Goal: Task Accomplishment & Management: Use online tool/utility

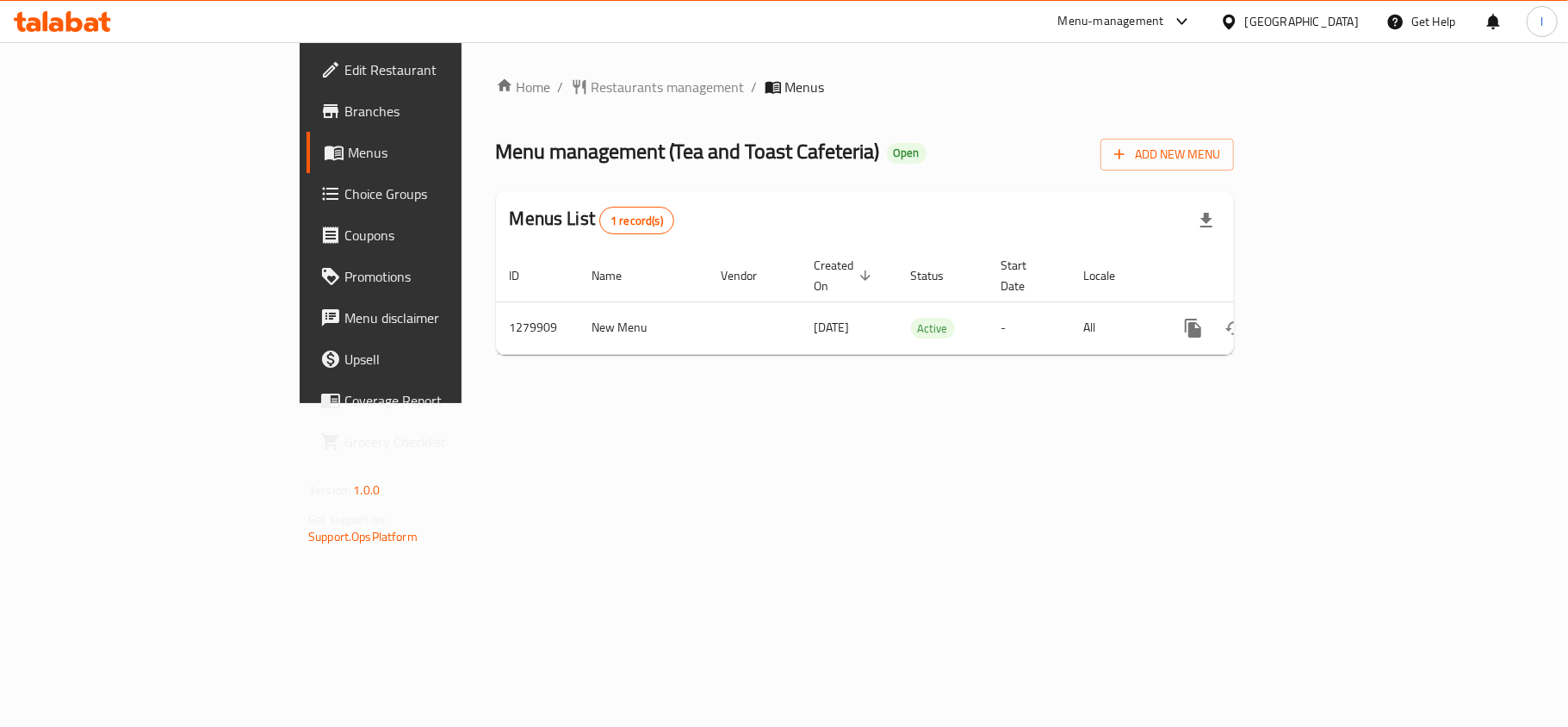
click at [306, 210] on link "Choice Groups" at bounding box center [434, 193] width 255 height 41
click at [345, 203] on span "Choice Groups" at bounding box center [446, 193] width 203 height 20
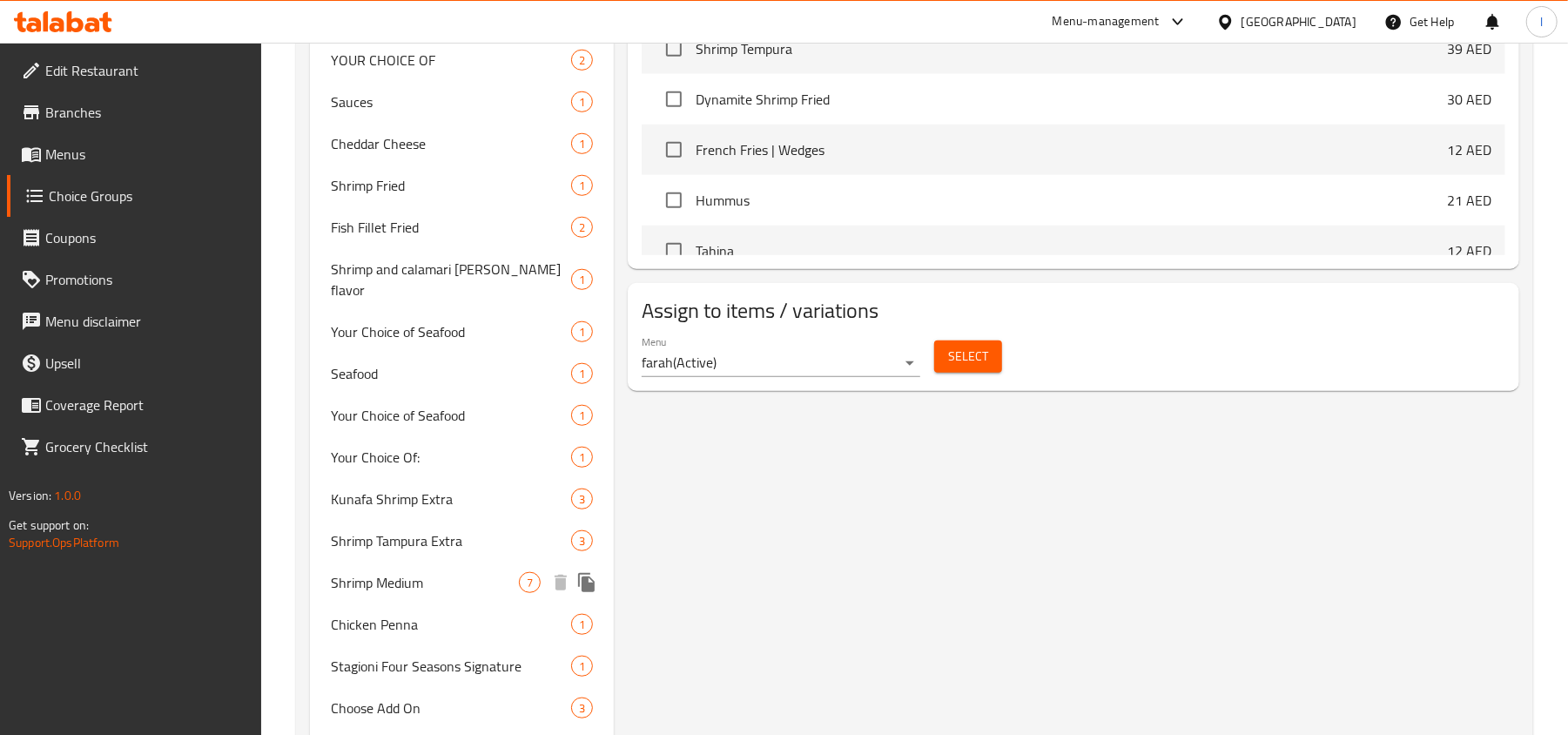
scroll to position [1003, 0]
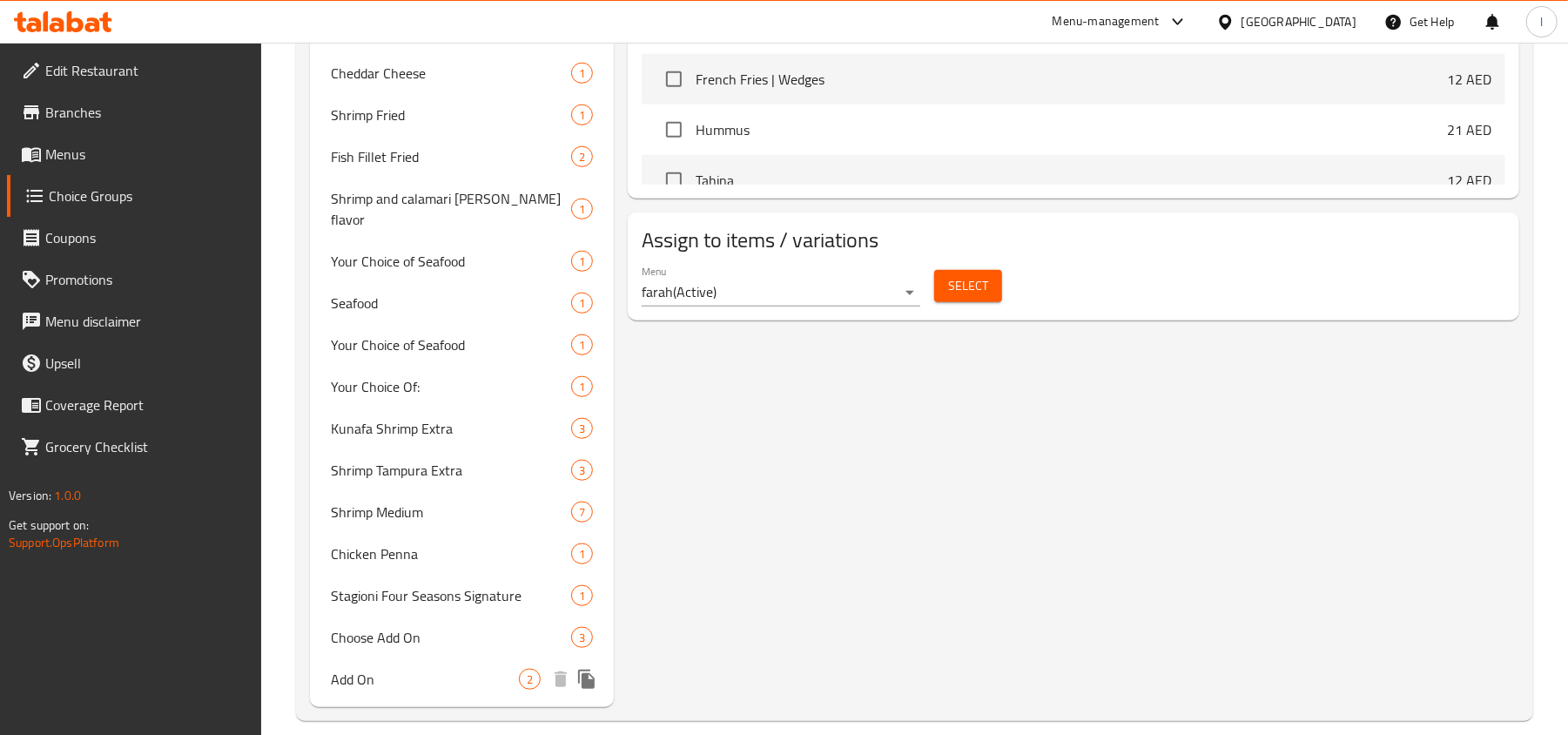
click at [388, 676] on div "Add On 2" at bounding box center [461, 679] width 304 height 41
type input "Add On"
type input "إضافات"
type input "0"
type input "2"
